Goal: Check status: Check status

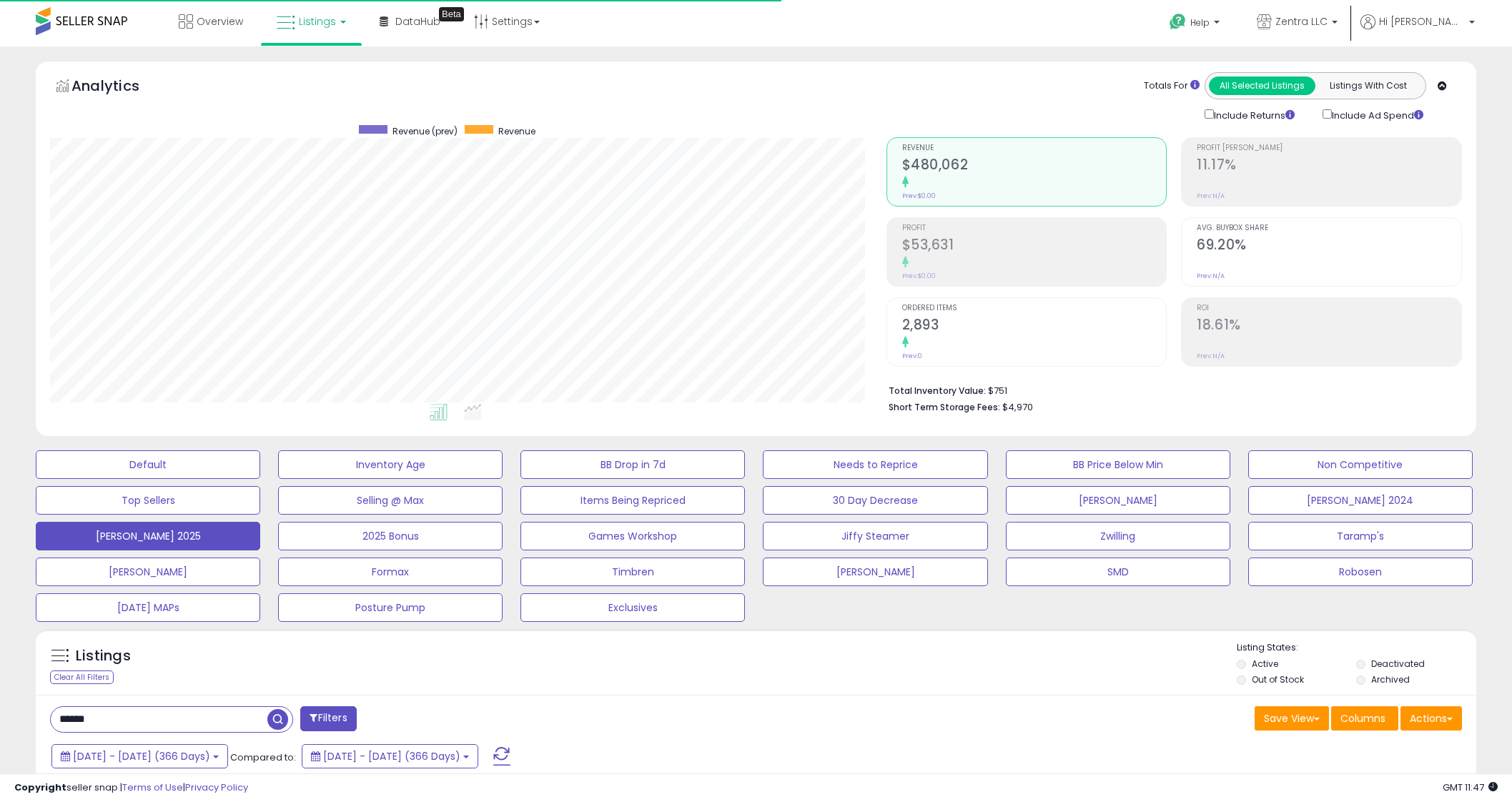
select select "**"
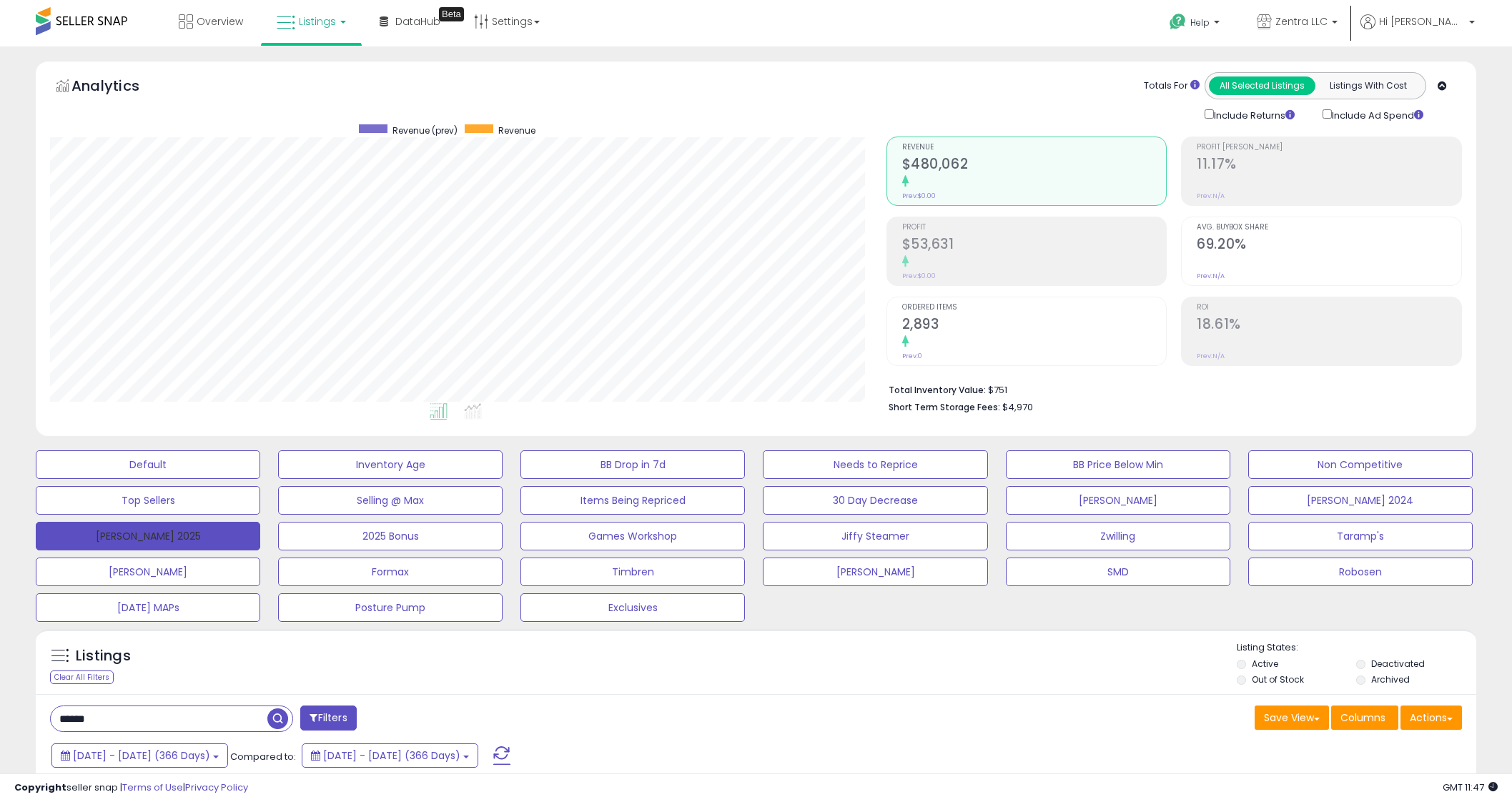
click at [179, 529] on button "[PERSON_NAME] 2025" at bounding box center [148, 535] width 224 height 29
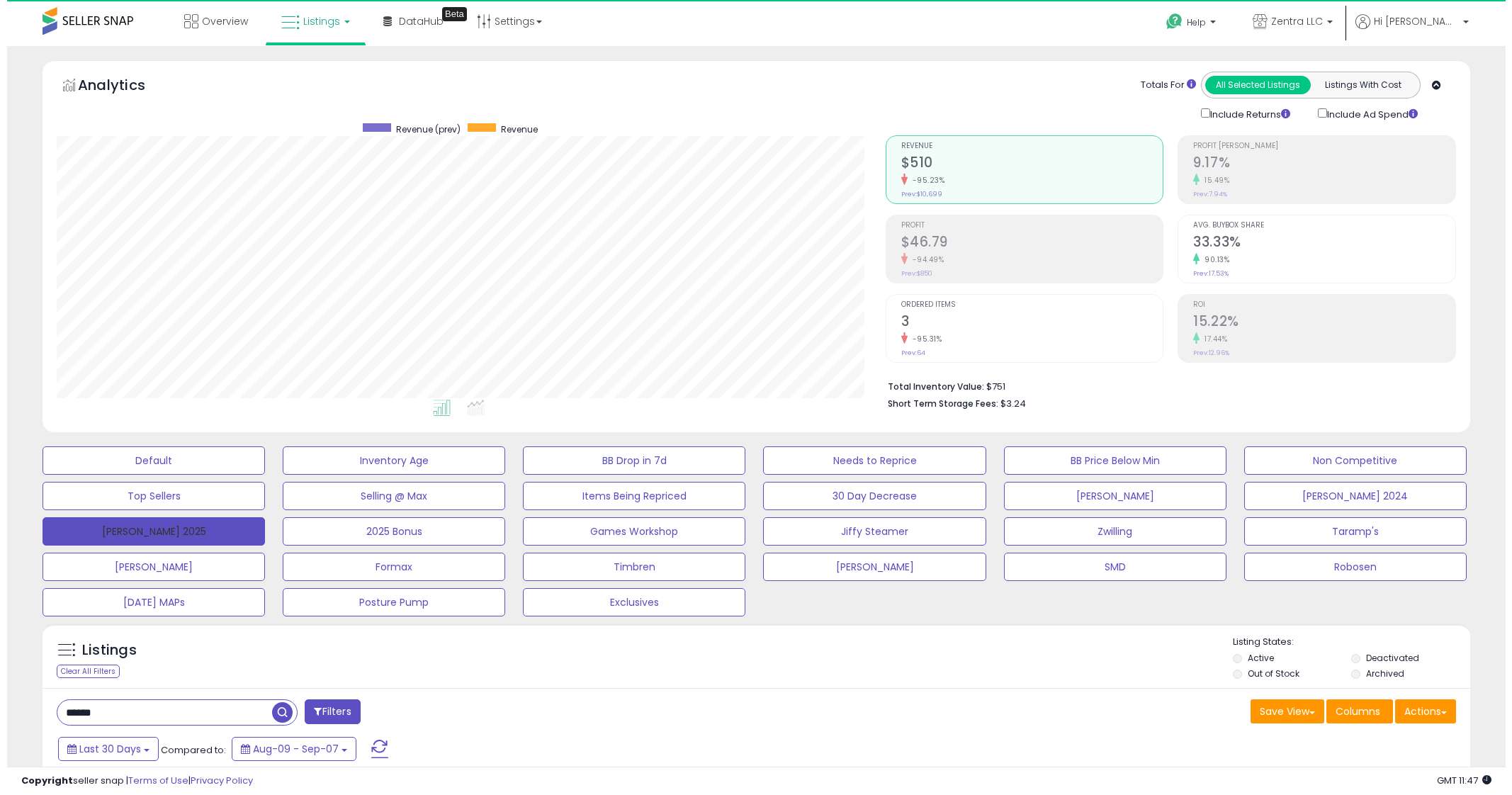
scroll to position [290, 828]
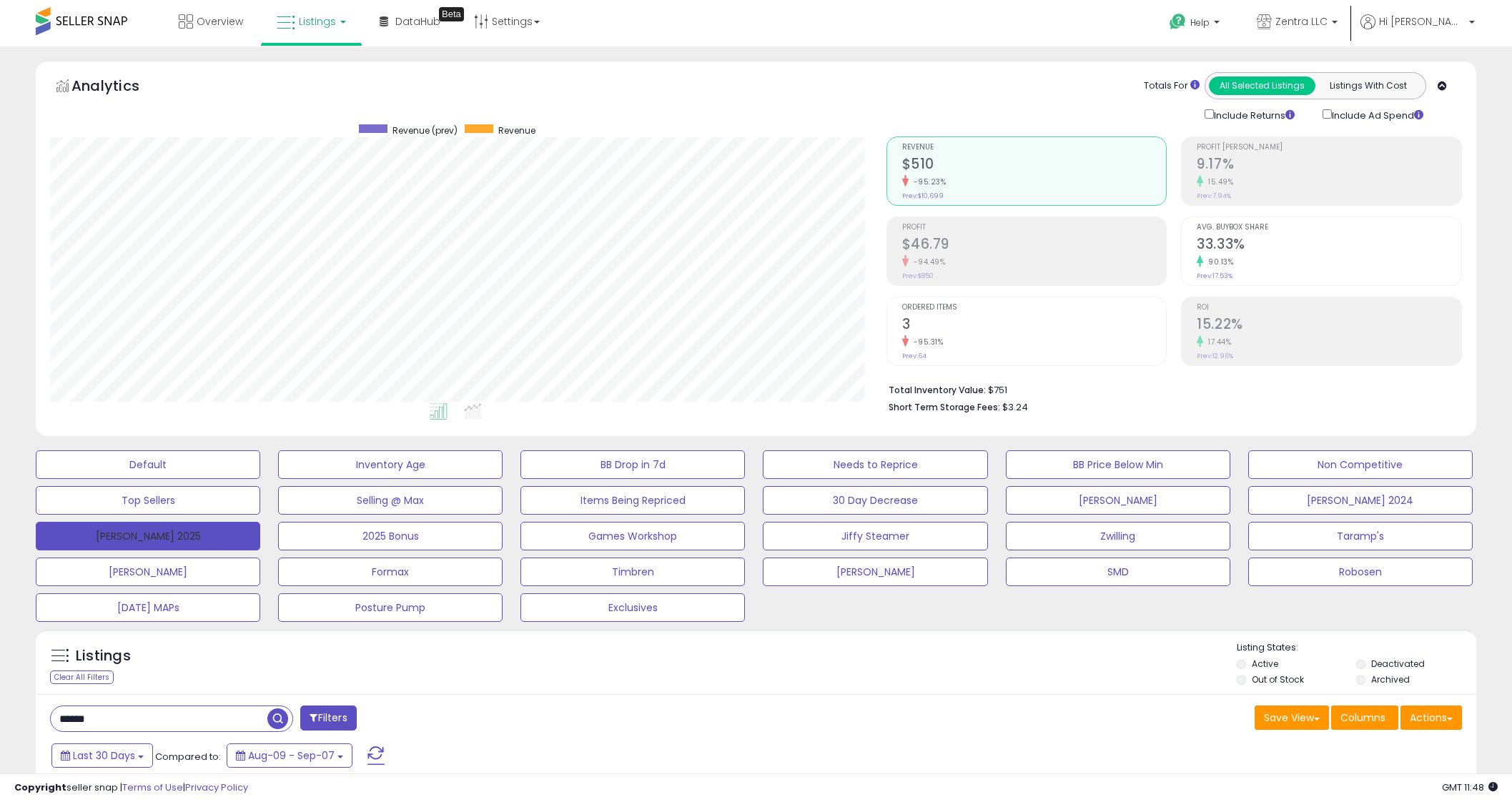
click at [179, 529] on button "[PERSON_NAME] 2025" at bounding box center [148, 535] width 224 height 29
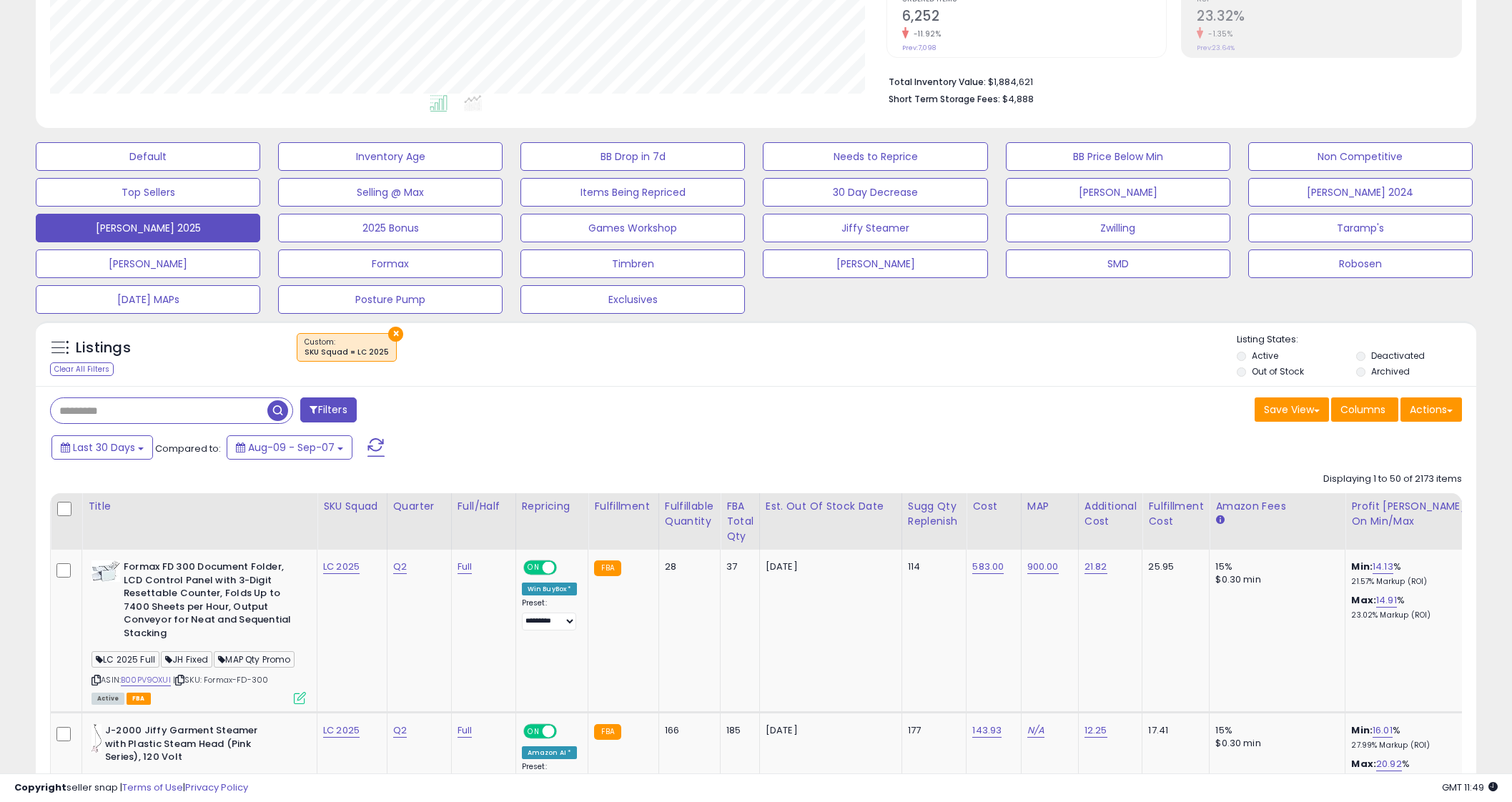
scroll to position [306, 0]
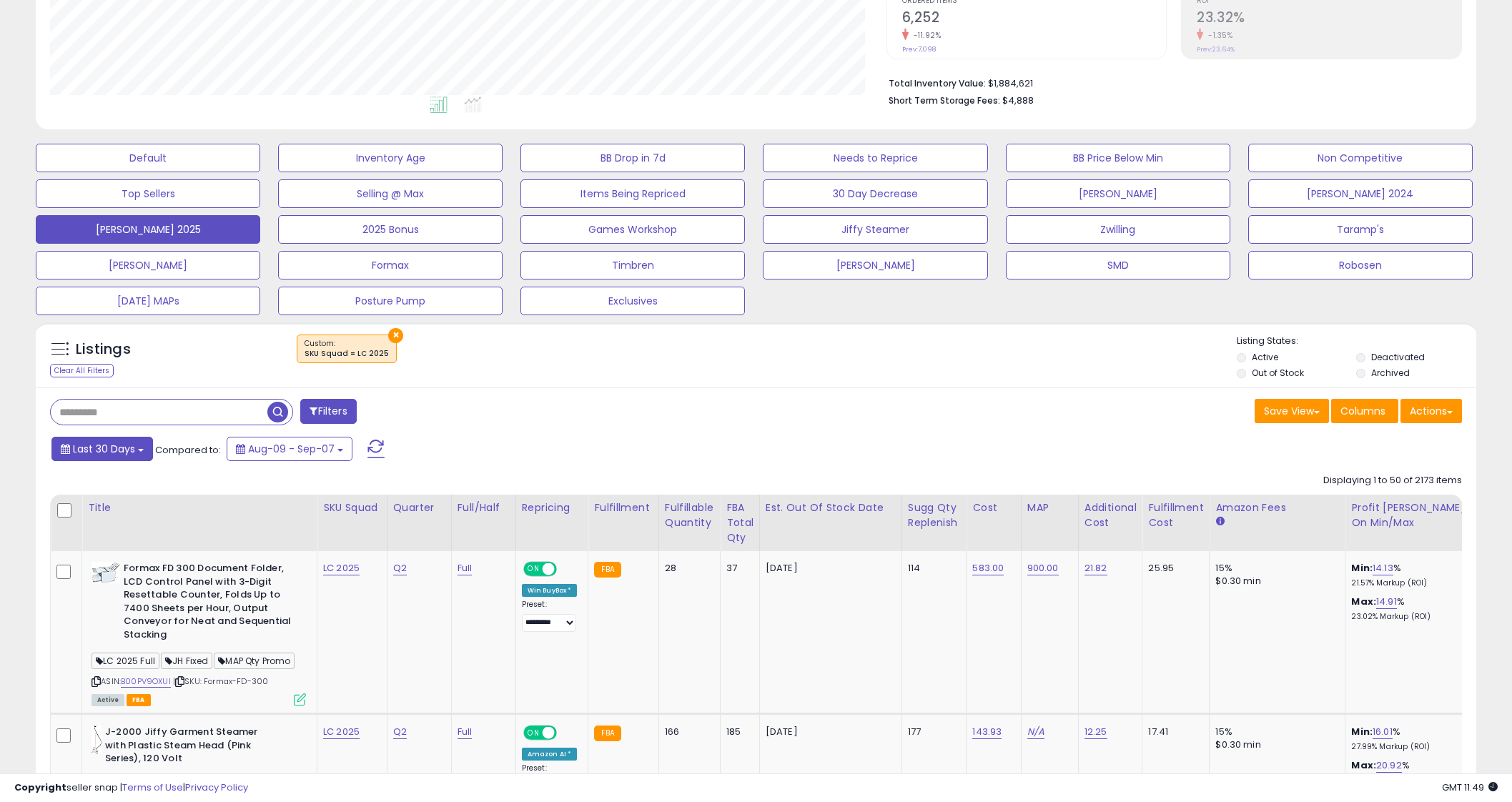
click at [126, 445] on span "Last 30 Days" at bounding box center [103, 449] width 62 height 14
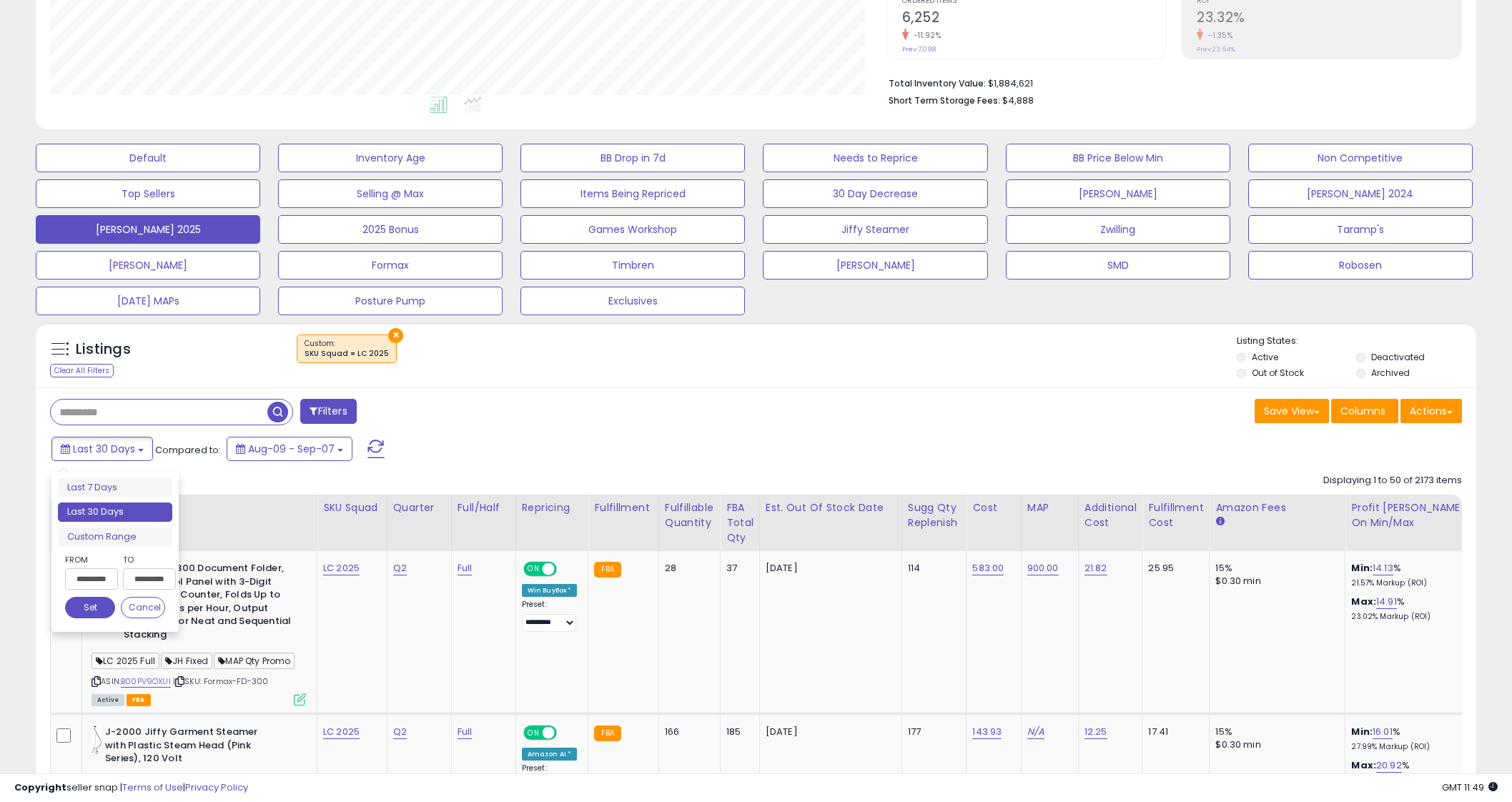
click at [110, 574] on input "**********" at bounding box center [90, 579] width 53 height 21
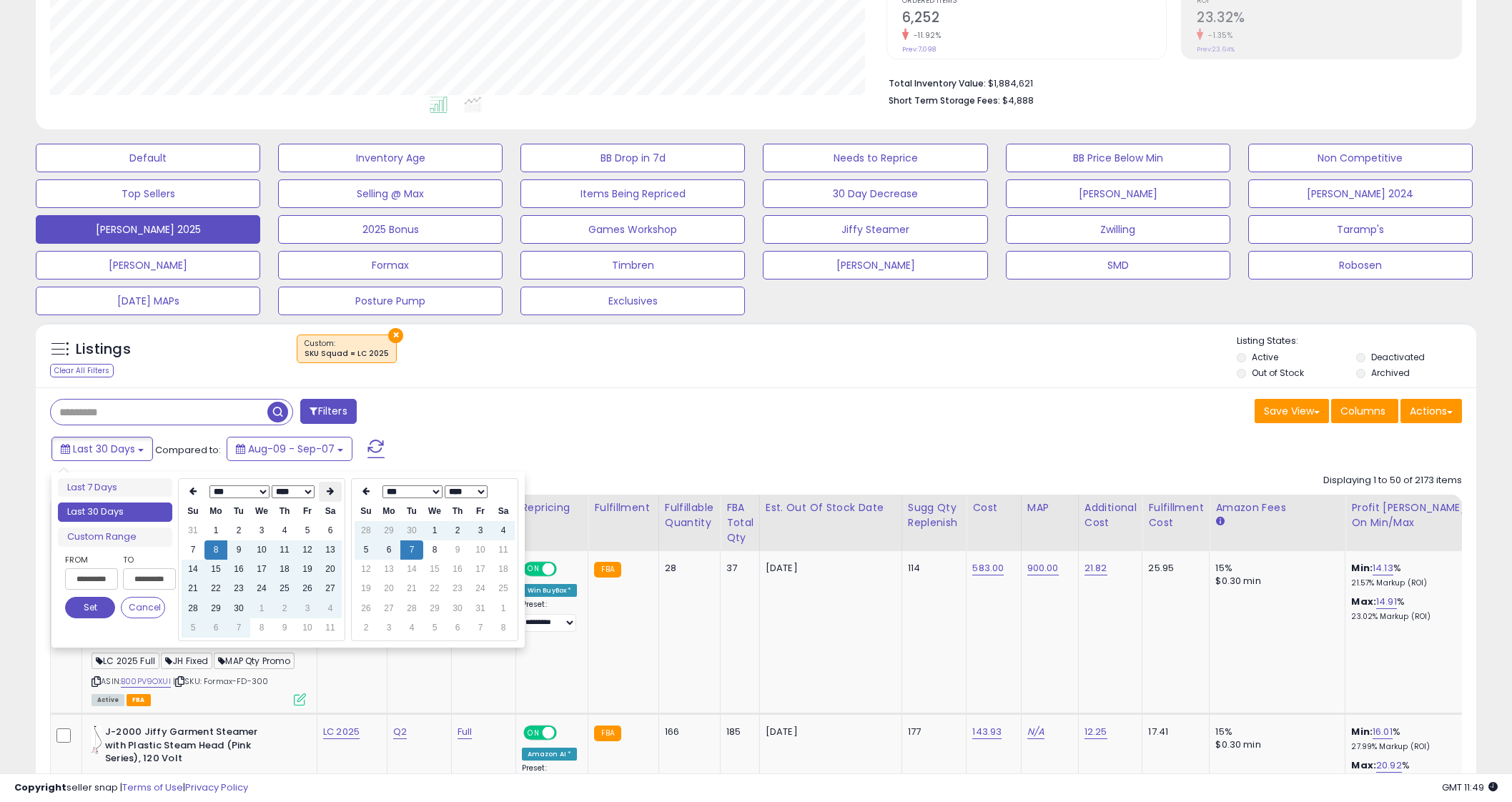
click at [325, 493] on th at bounding box center [330, 492] width 23 height 20
click at [233, 549] on td "7" at bounding box center [238, 549] width 23 height 19
type input "**********"
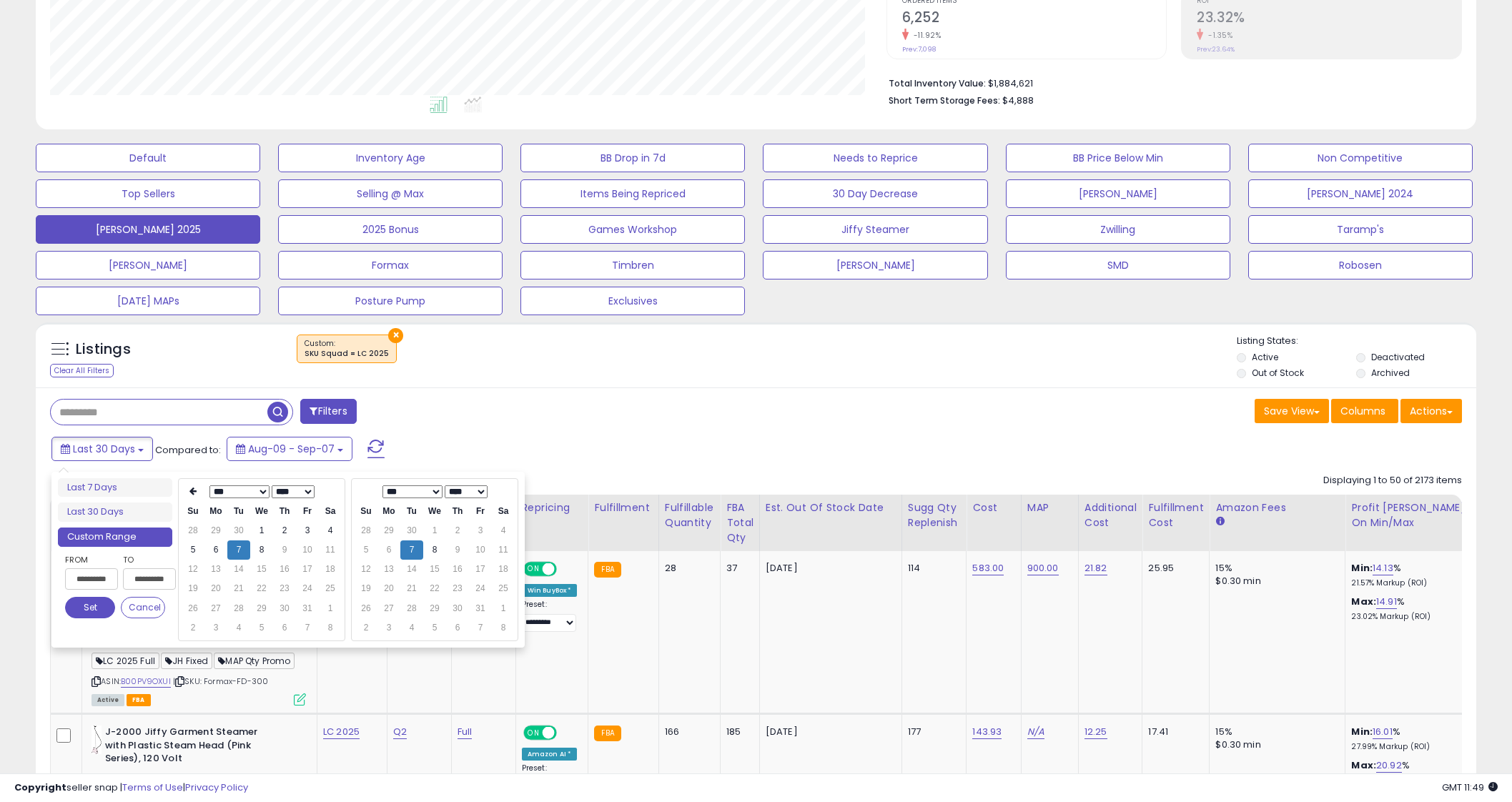
click at [537, 425] on div "Filters" at bounding box center [398, 413] width 717 height 29
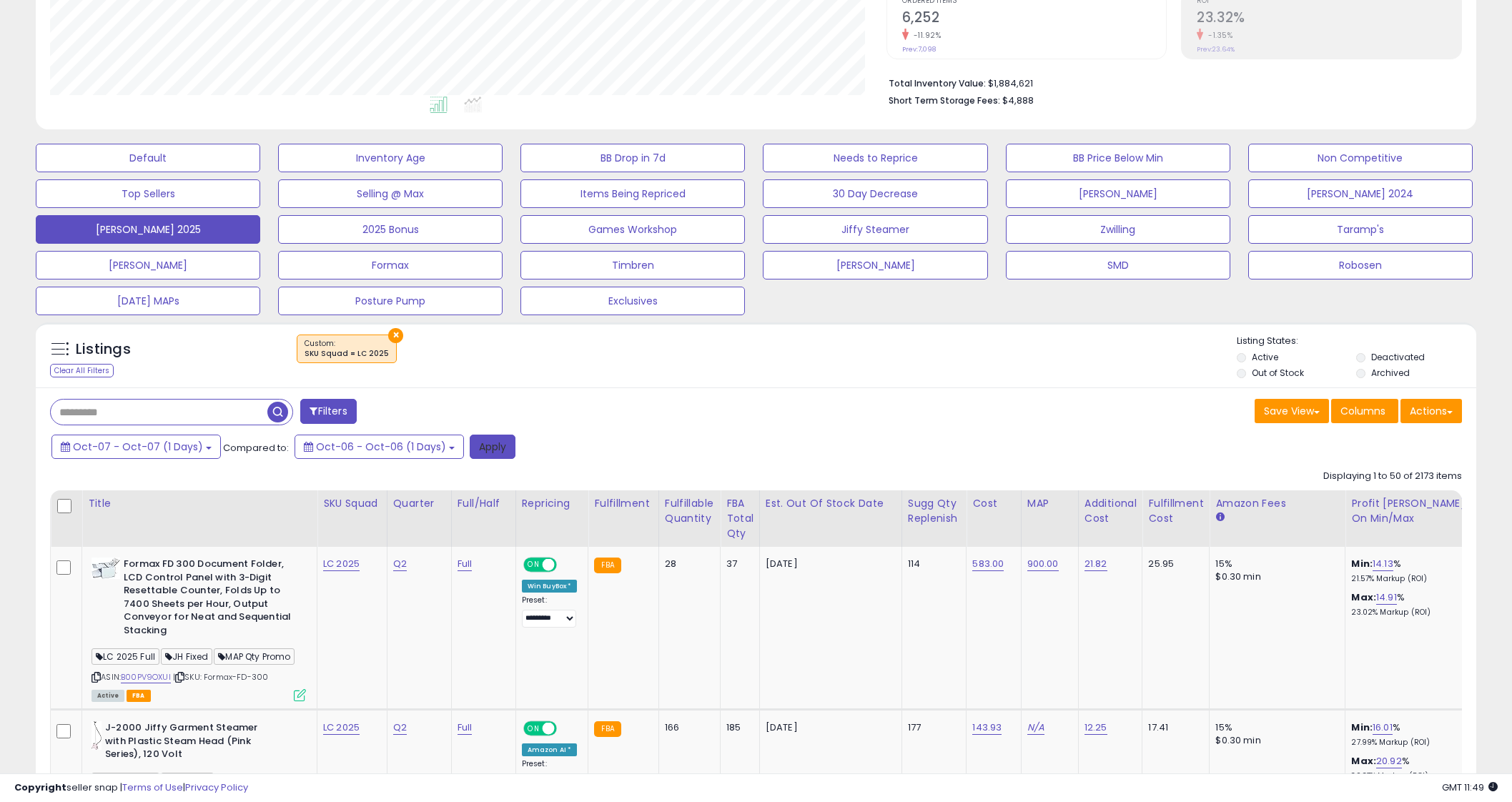
click at [470, 442] on button "Apply" at bounding box center [493, 447] width 46 height 24
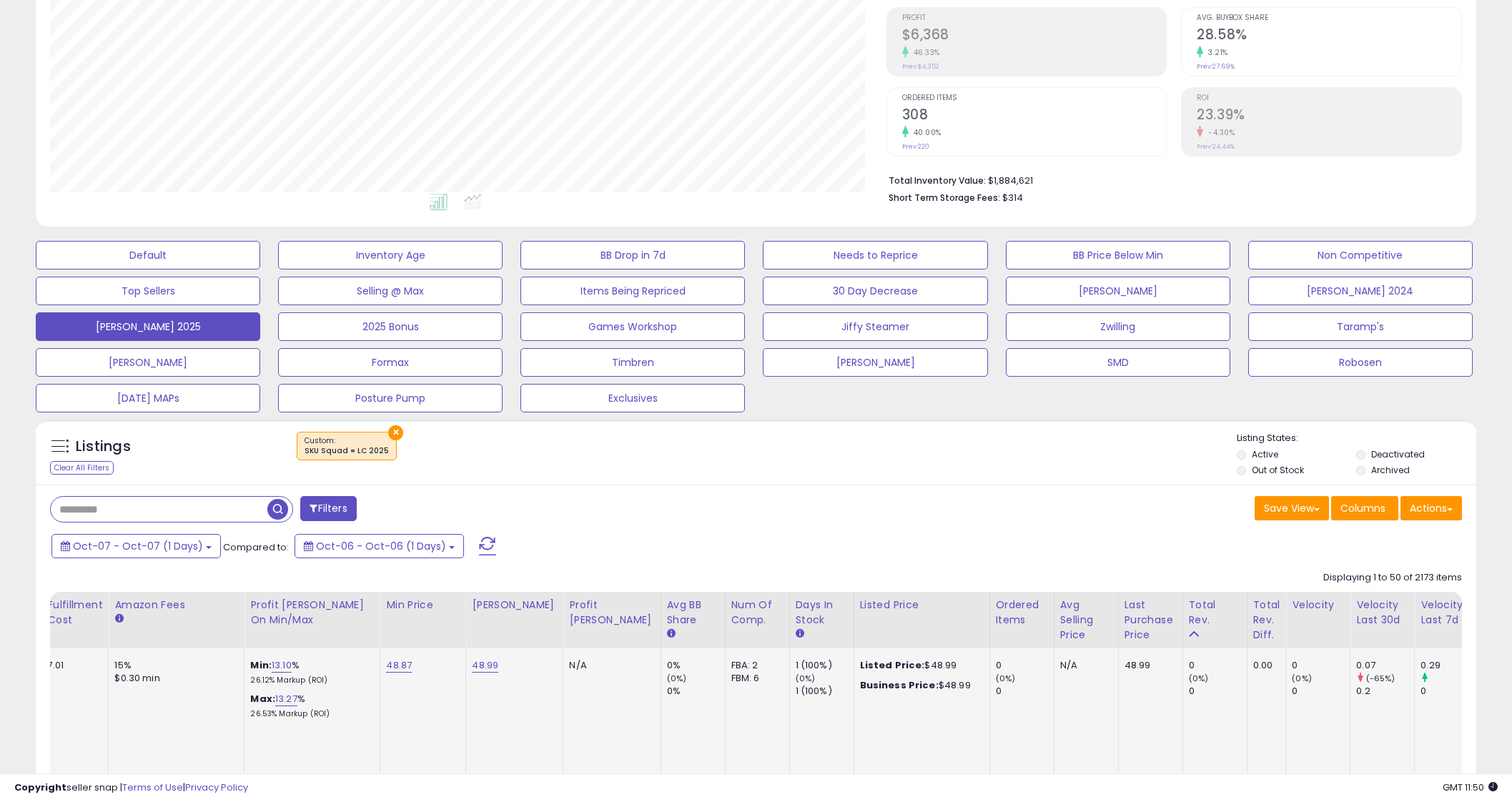
scroll to position [0, 1130]
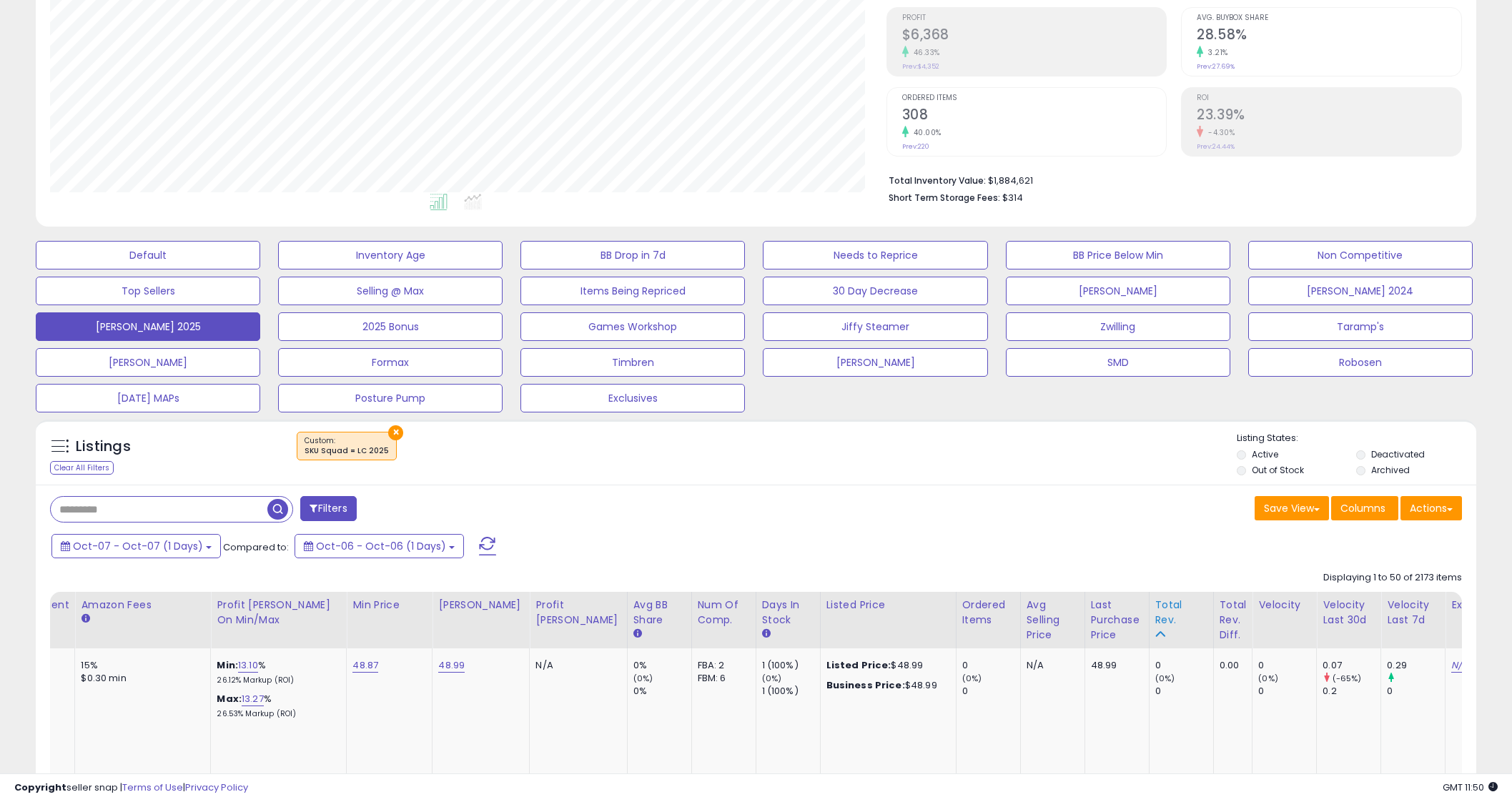
click at [1155, 613] on div "Total Rev." at bounding box center [1181, 612] width 53 height 30
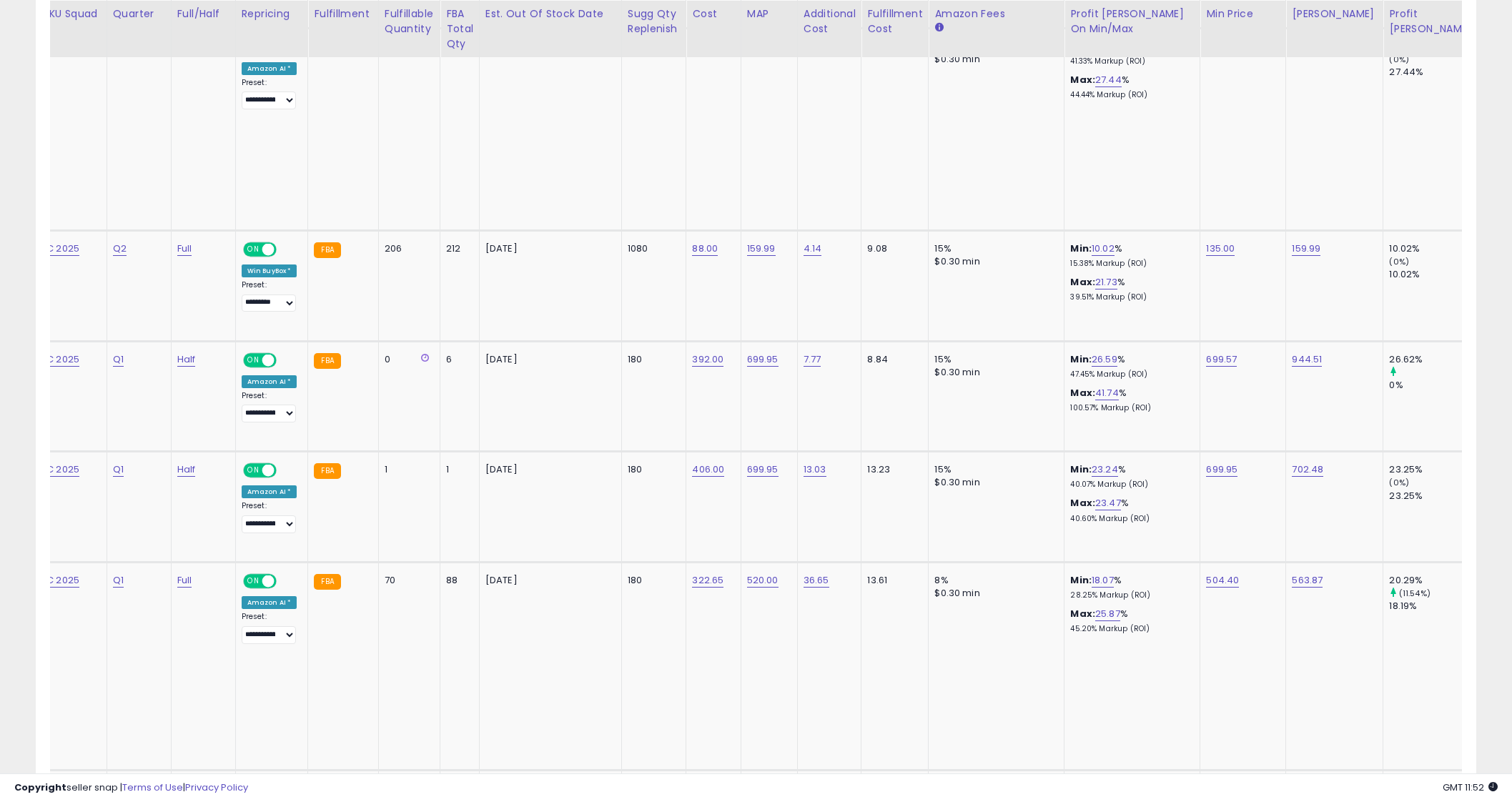
scroll to position [0, 0]
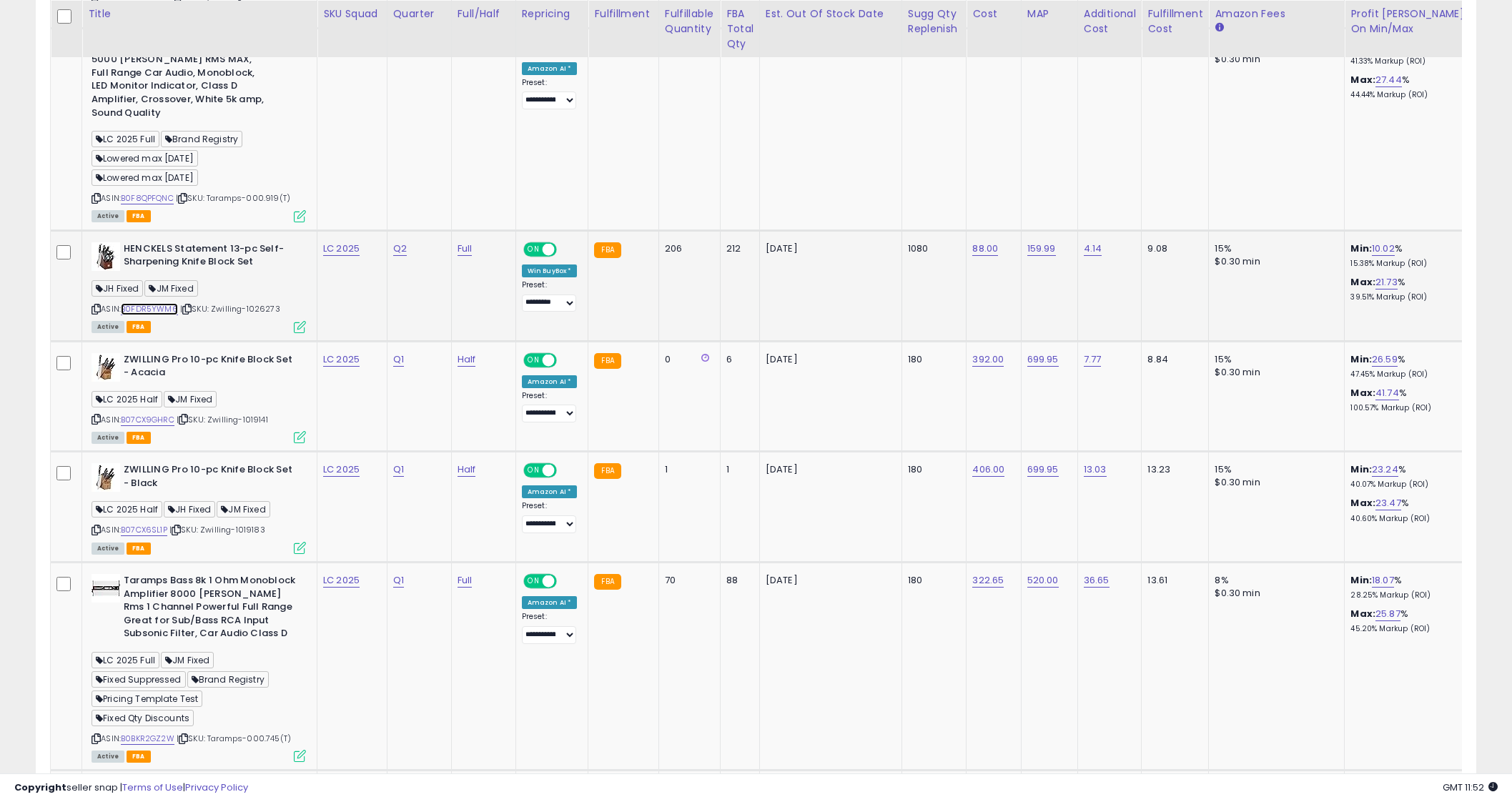
click at [145, 305] on link "B0FDR5YWM6" at bounding box center [150, 308] width 57 height 12
